Goal: Transaction & Acquisition: Purchase product/service

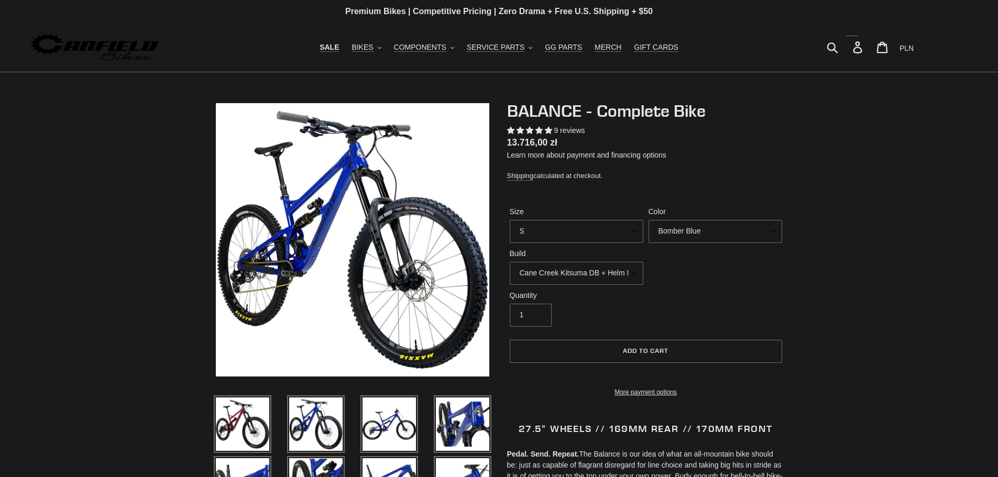
select select "highest-rating"
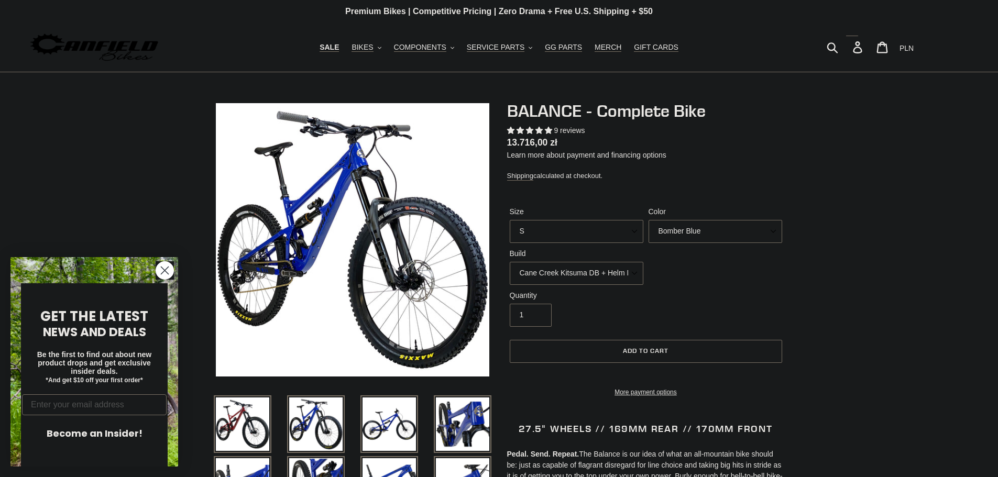
click at [572, 276] on select "Cane Creek Kitsuma DB + Helm MKII + SRAM GX Cane Creek Kitsuma DB + Helm MKII +…" at bounding box center [577, 273] width 134 height 23
click at [510, 262] on select "Cane Creek Kitsuma DB + Helm MKII + SRAM GX Cane Creek Kitsuma DB + Helm MKII +…" at bounding box center [577, 273] width 134 height 23
click at [599, 275] on select "Cane Creek Kitsuma DB + Helm MKII + SRAM GX Cane Creek Kitsuma DB + Helm MKII +…" at bounding box center [577, 273] width 134 height 23
click at [510, 262] on select "Cane Creek Kitsuma DB + Helm MKII + SRAM GX Cane Creek Kitsuma DB + Helm MKII +…" at bounding box center [577, 273] width 134 height 23
click at [608, 272] on select "Cane Creek Kitsuma DB + Helm MKII + SRAM GX Cane Creek Kitsuma DB + Helm MKII +…" at bounding box center [577, 273] width 134 height 23
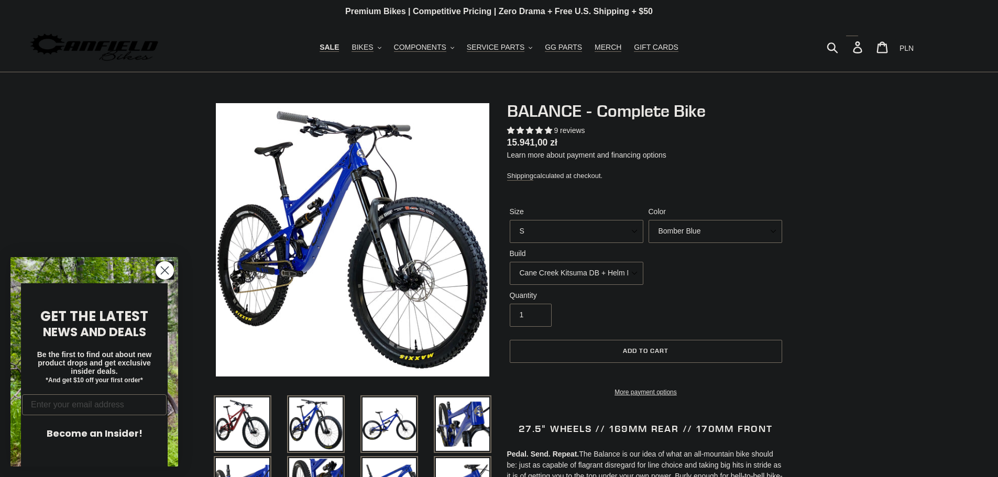
click at [510, 262] on select "Cane Creek Kitsuma DB + Helm MKII + SRAM GX Cane Creek Kitsuma DB + Helm MKII +…" at bounding box center [577, 273] width 134 height 23
click at [615, 276] on select "Cane Creek Kitsuma DB + Helm MKII + SRAM GX Cane Creek Kitsuma DB + Helm MKII +…" at bounding box center [577, 273] width 134 height 23
select select "RockShox Vivid ULT + Zeb ULT + SRAM GX"
click at [510, 262] on select "Cane Creek Kitsuma DB + Helm MKII + SRAM GX Cane Creek Kitsuma DB + Helm MKII +…" at bounding box center [577, 273] width 134 height 23
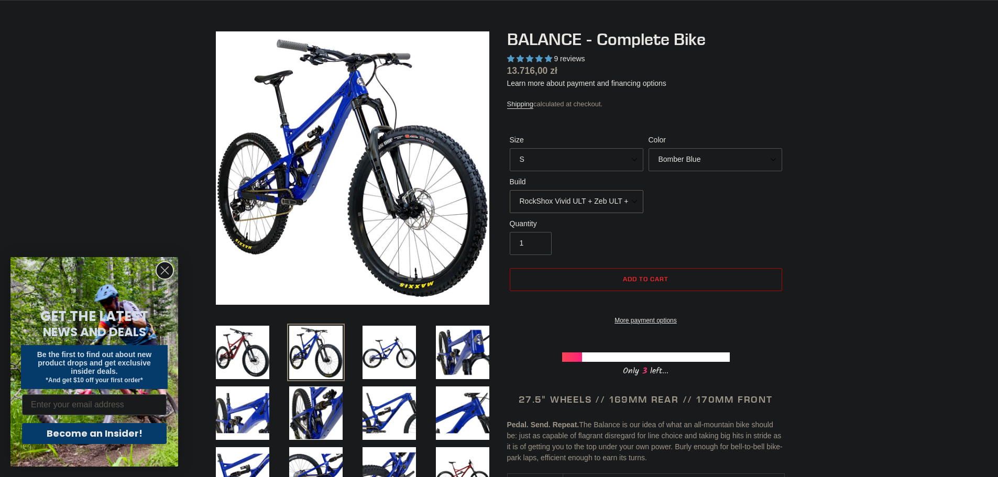
scroll to position [52, 0]
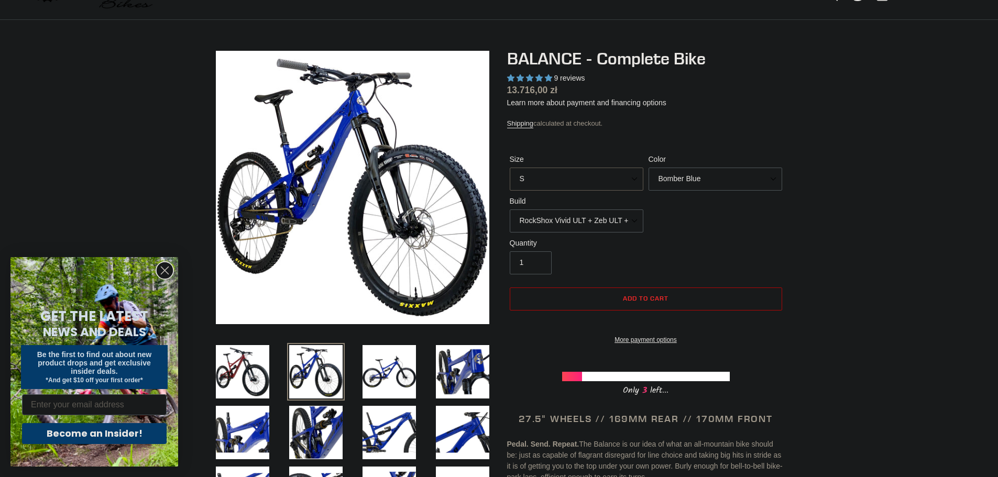
click at [586, 179] on select "S M L XL" at bounding box center [577, 179] width 134 height 23
click at [572, 168] on select "S M L XL" at bounding box center [577, 179] width 134 height 23
select select "M"
click at [510, 168] on select "S M L XL" at bounding box center [577, 179] width 134 height 23
click at [722, 177] on select "Bomber Blue Goat's Blood Stealth Black" at bounding box center [715, 179] width 134 height 23
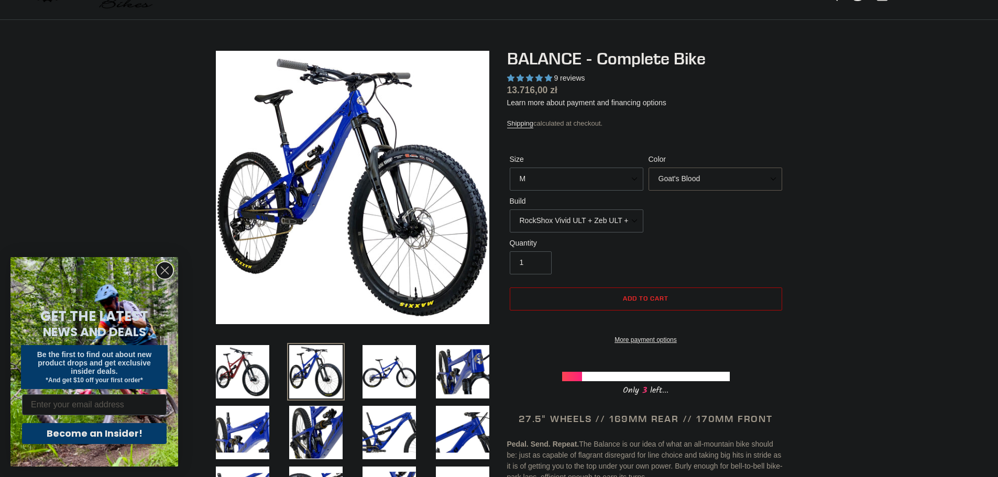
click at [648, 168] on select "Bomber Blue Goat's Blood Stealth Black" at bounding box center [715, 179] width 134 height 23
click at [702, 183] on select "Bomber Blue Goat's Blood Stealth Black" at bounding box center [715, 179] width 134 height 23
select select "Stealth Black"
click at [648, 168] on select "Bomber Blue Goat's Blood Stealth Black" at bounding box center [715, 179] width 134 height 23
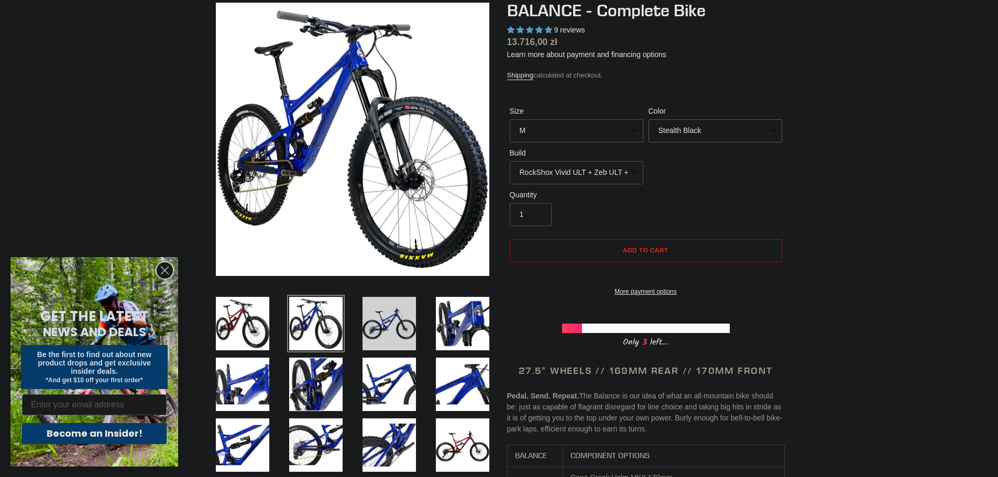
scroll to position [105, 0]
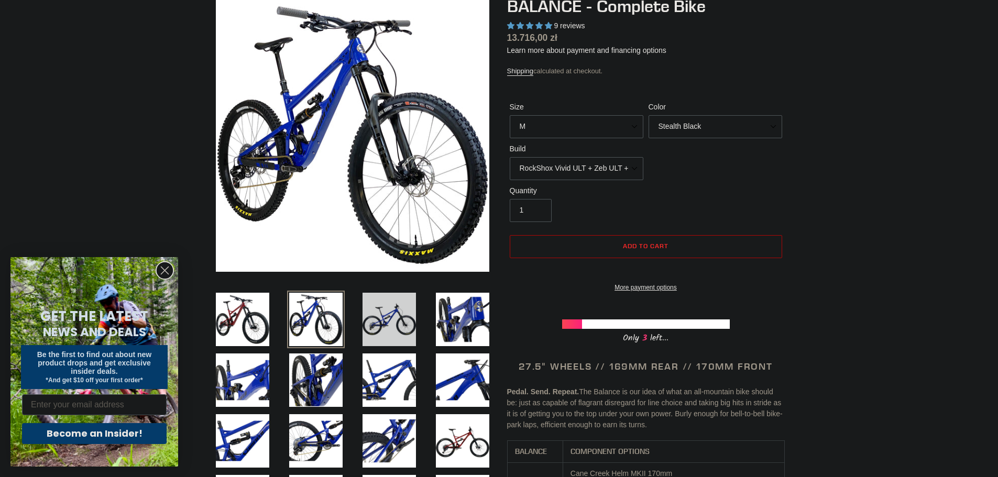
click at [415, 302] on img at bounding box center [389, 320] width 58 height 58
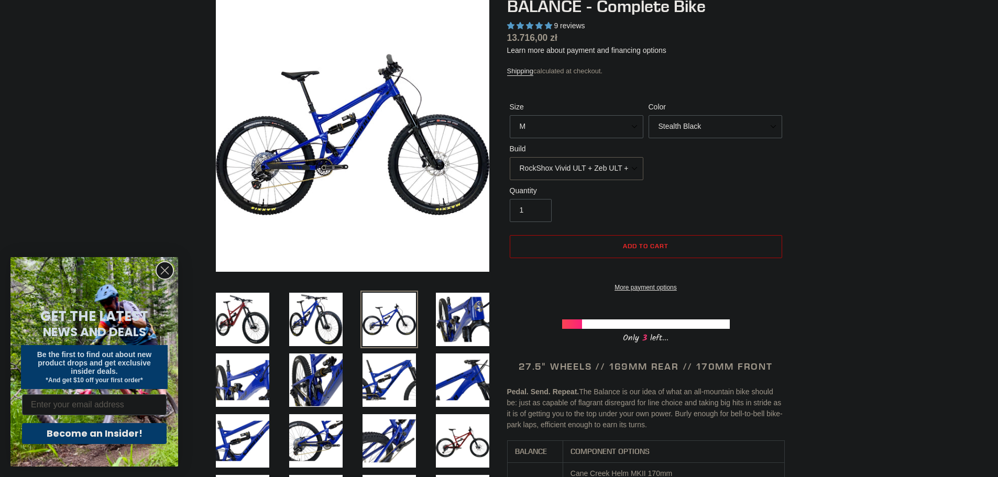
click at [543, 160] on select "Cane Creek Kitsuma DB + Helm MKII + SRAM GX Cane Creek Kitsuma DB + Helm MKII +…" at bounding box center [577, 168] width 134 height 23
click at [510, 157] on select "Cane Creek Kitsuma DB + Helm MKII + SRAM GX Cane Creek Kitsuma DB + Helm MKII +…" at bounding box center [577, 168] width 134 height 23
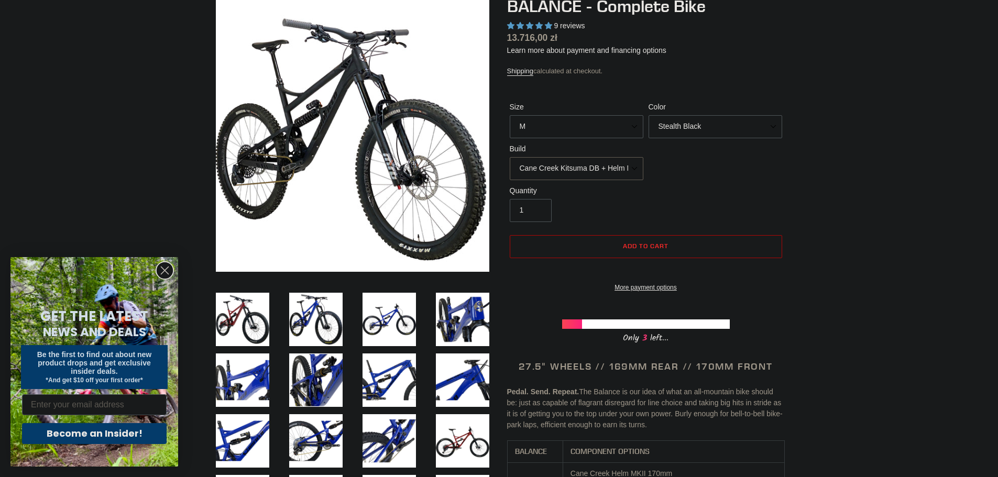
click at [611, 162] on select "Cane Creek Kitsuma DB + Helm MKII + SRAM GX Cane Creek Kitsuma DB + Helm MKII +…" at bounding box center [577, 168] width 134 height 23
click at [510, 157] on select "Cane Creek Kitsuma DB + Helm MKII + SRAM GX Cane Creek Kitsuma DB + Helm MKII +…" at bounding box center [577, 168] width 134 height 23
click at [590, 169] on select "Cane Creek Kitsuma DB + Helm MKII + SRAM GX Cane Creek Kitsuma DB + Helm MKII +…" at bounding box center [577, 168] width 134 height 23
select select "Cane Creek Kitsuma DB + Helm MKII + SRAM GX"
click at [510, 157] on select "Cane Creek Kitsuma DB + Helm MKII + SRAM GX Cane Creek Kitsuma DB + Helm MKII +…" at bounding box center [577, 168] width 134 height 23
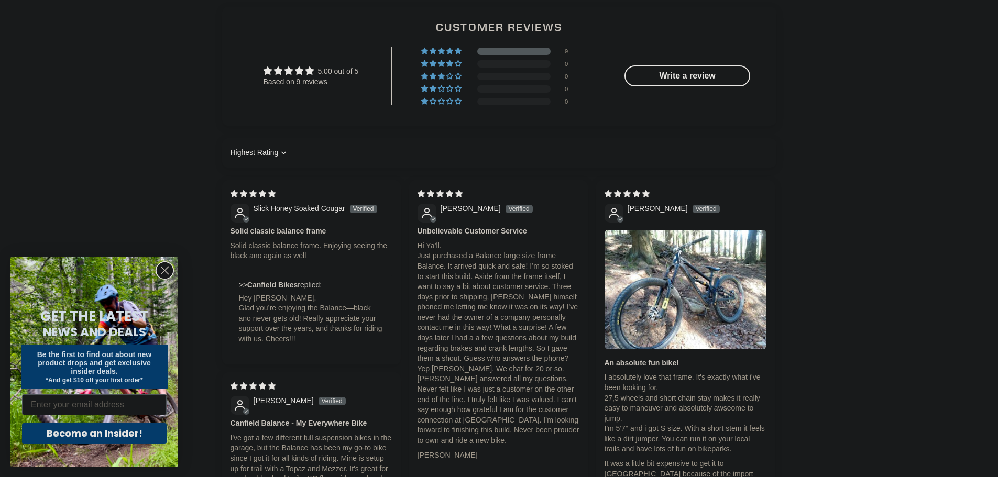
scroll to position [2095, 0]
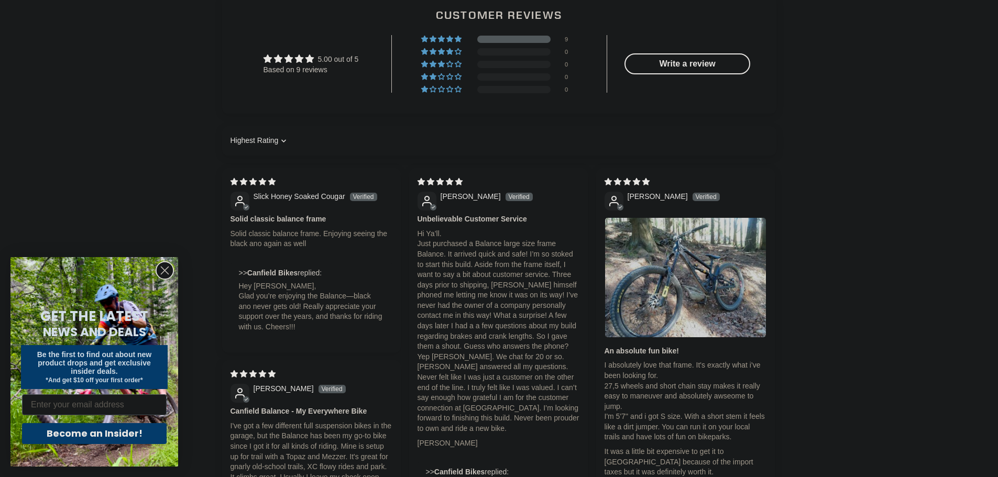
click at [710, 306] on img "Link to user picture 1" at bounding box center [685, 277] width 161 height 119
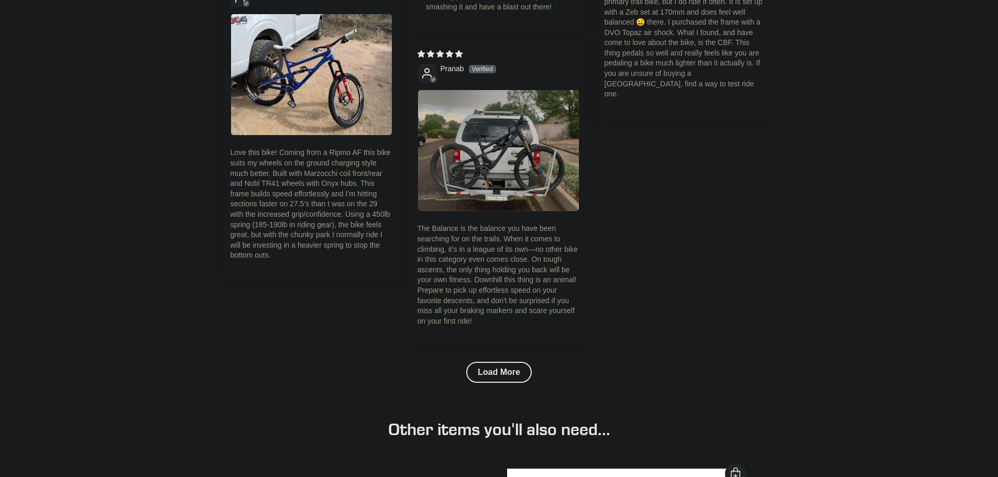
scroll to position [2880, 0]
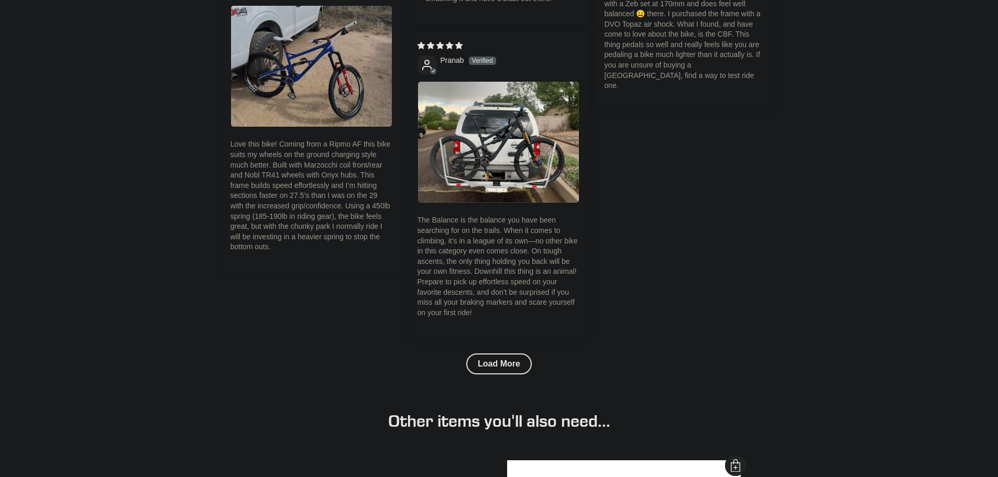
click at [322, 44] on img "Link to user picture 1" at bounding box center [311, 66] width 161 height 121
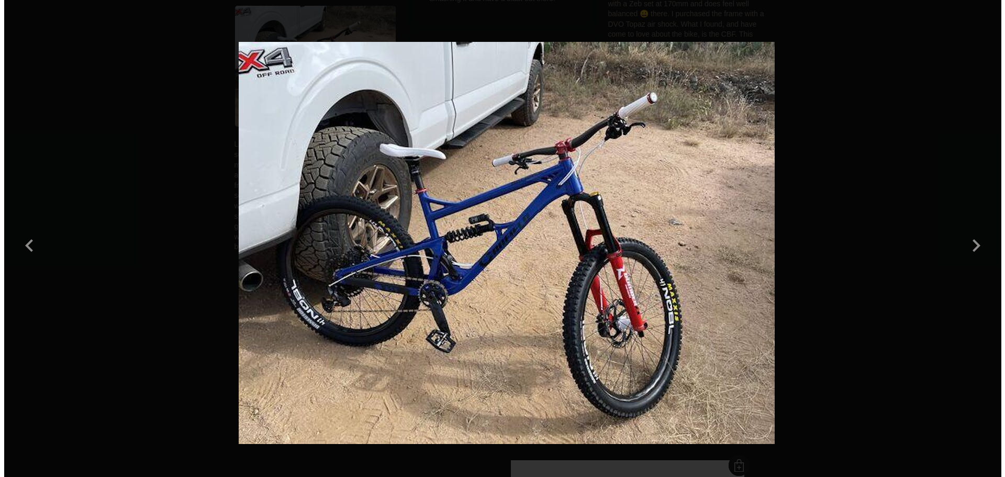
scroll to position [0, 0]
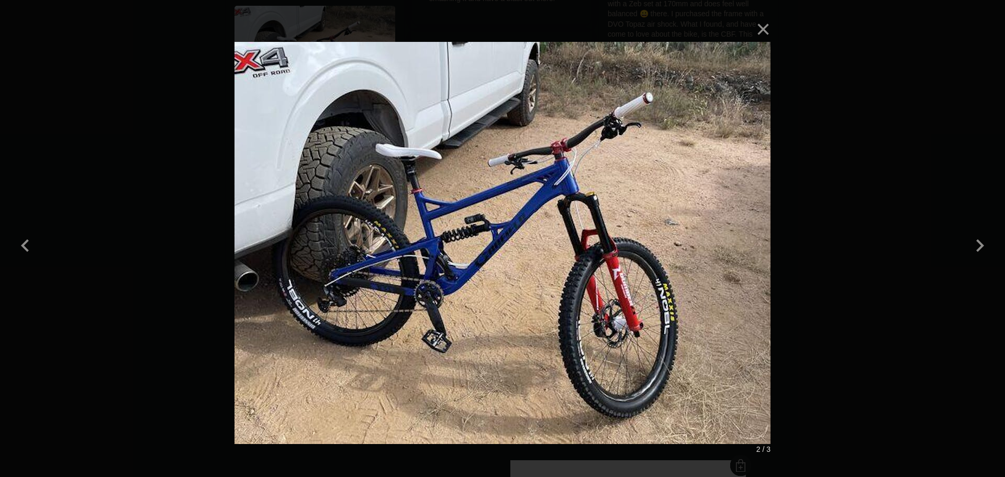
click at [905, 74] on div "× 2 / 3" at bounding box center [502, 238] width 1005 height 477
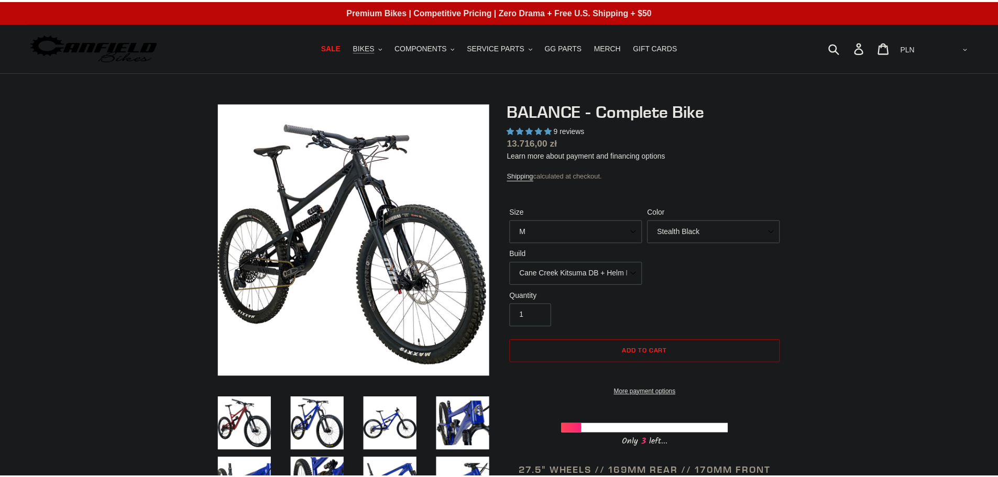
scroll to position [2880, 0]
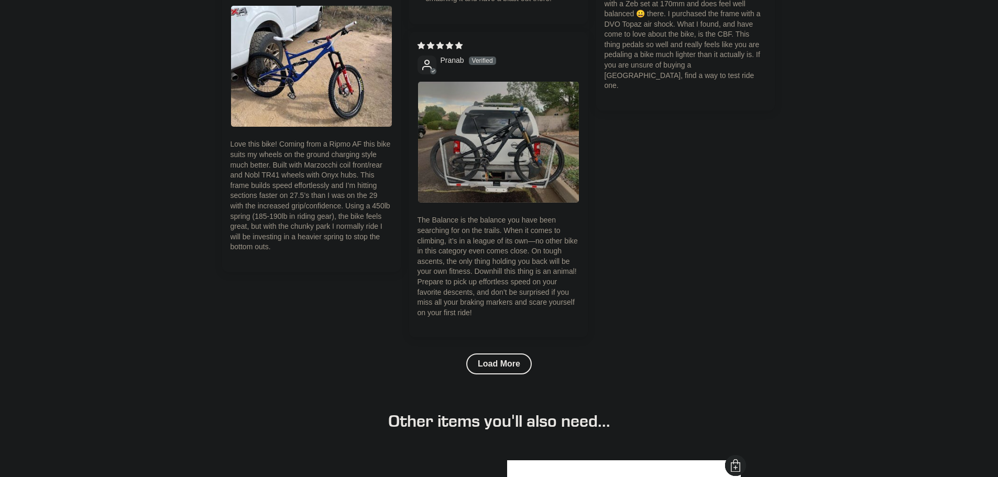
click at [479, 153] on img "Link to user picture 1" at bounding box center [498, 142] width 161 height 121
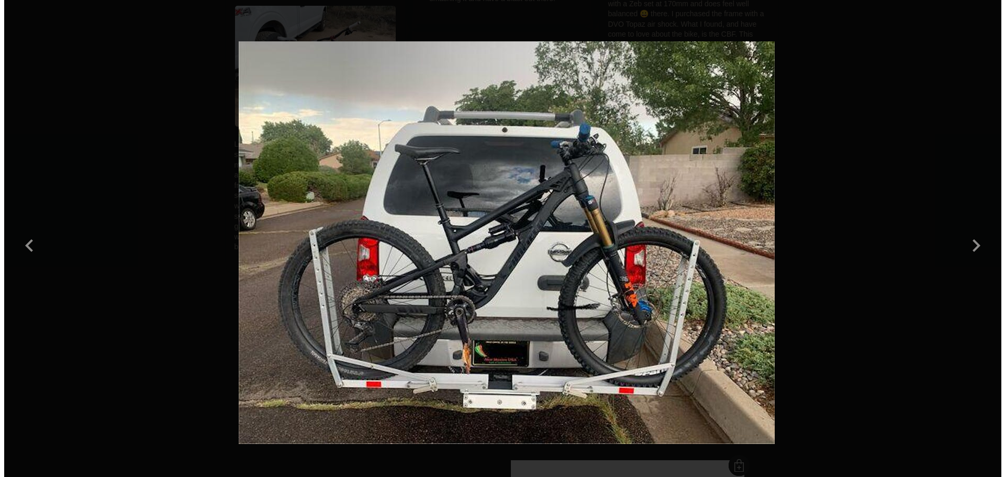
scroll to position [0, 0]
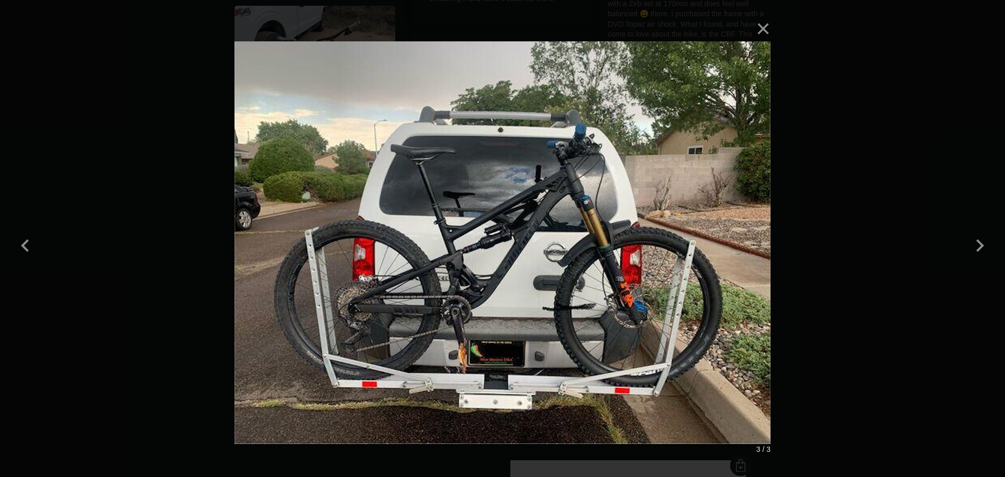
click at [846, 93] on div "× 3 / 3" at bounding box center [502, 238] width 1005 height 477
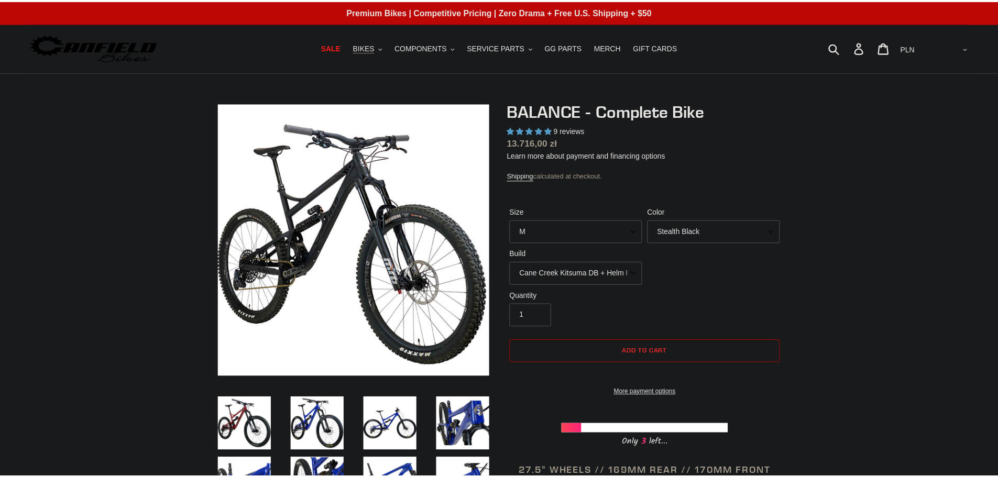
scroll to position [2880, 0]
